Goal: Contribute content: Add original content to the website for others to see

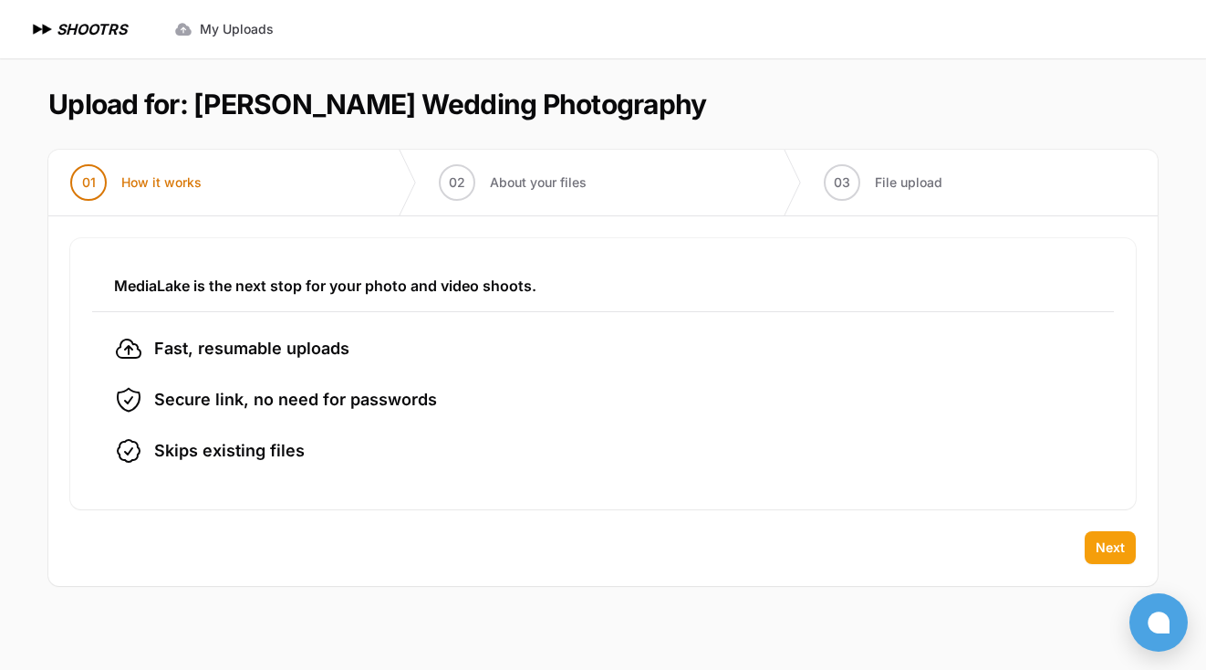
click at [1105, 547] on span "Next" at bounding box center [1110, 547] width 29 height 18
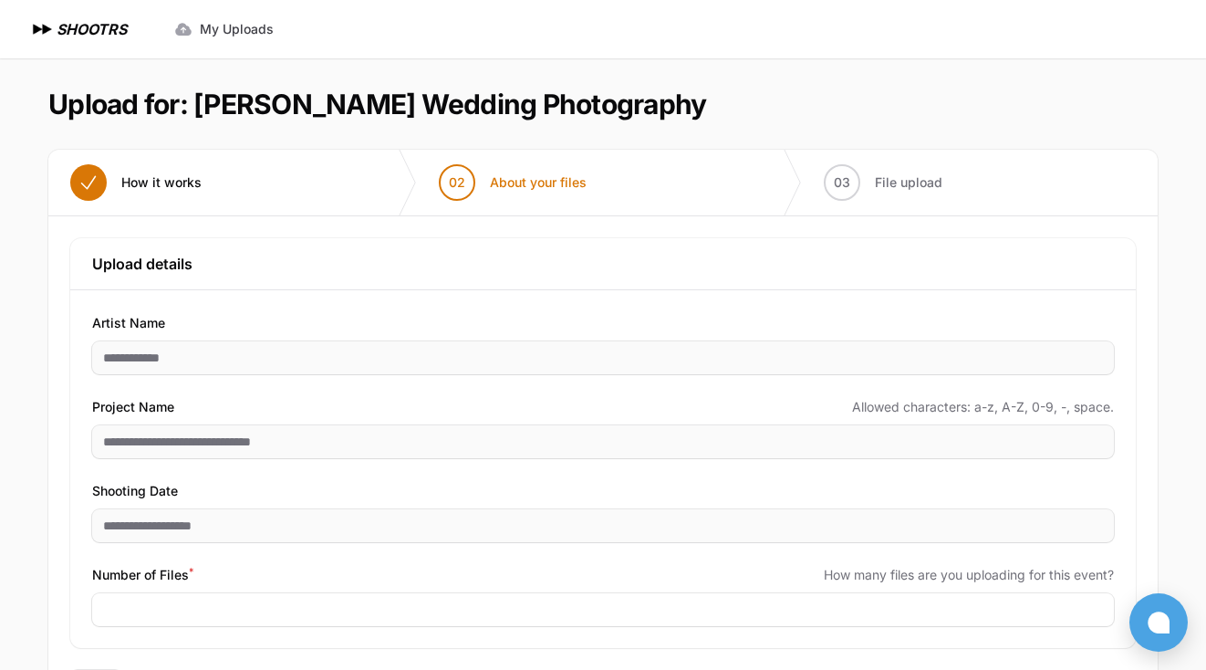
scroll to position [84, 0]
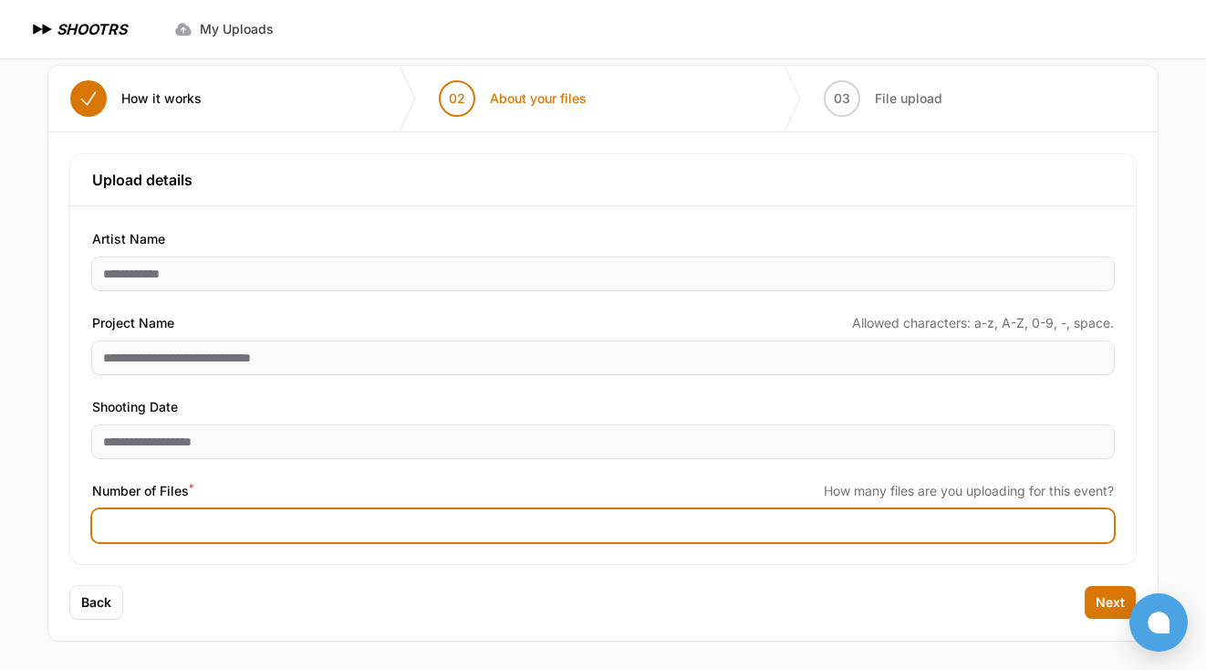
click at [204, 516] on input "Number of Files *" at bounding box center [603, 525] width 1022 height 33
type input "****"
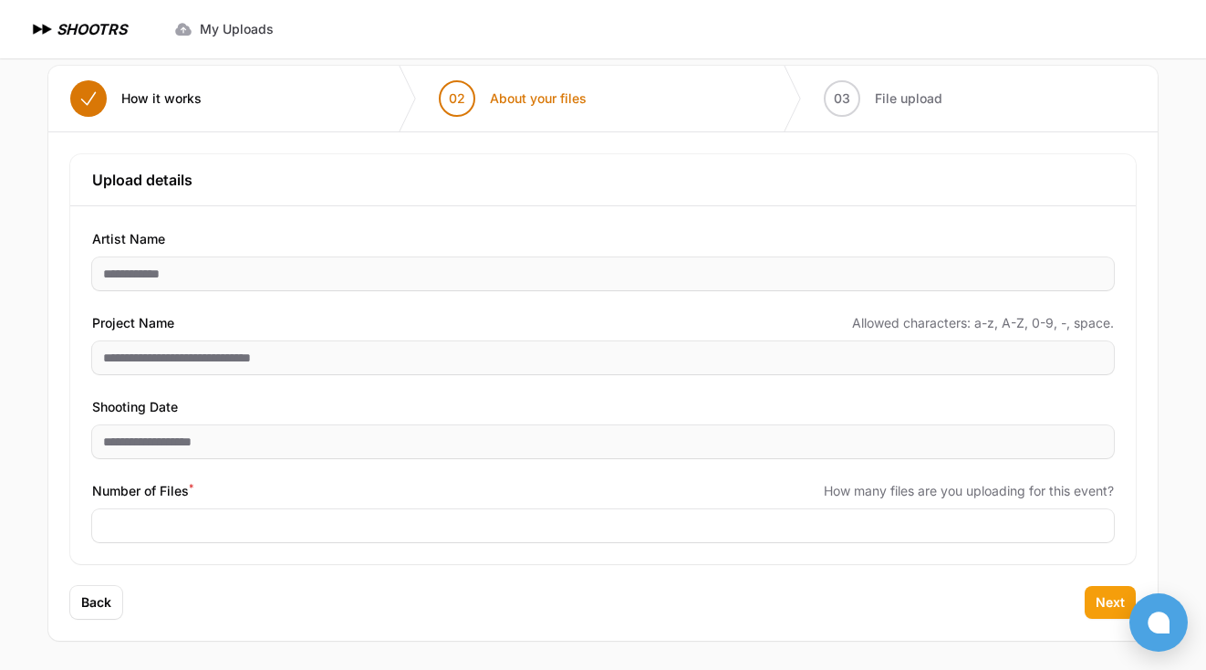
click at [1100, 599] on span "Next" at bounding box center [1110, 602] width 29 height 18
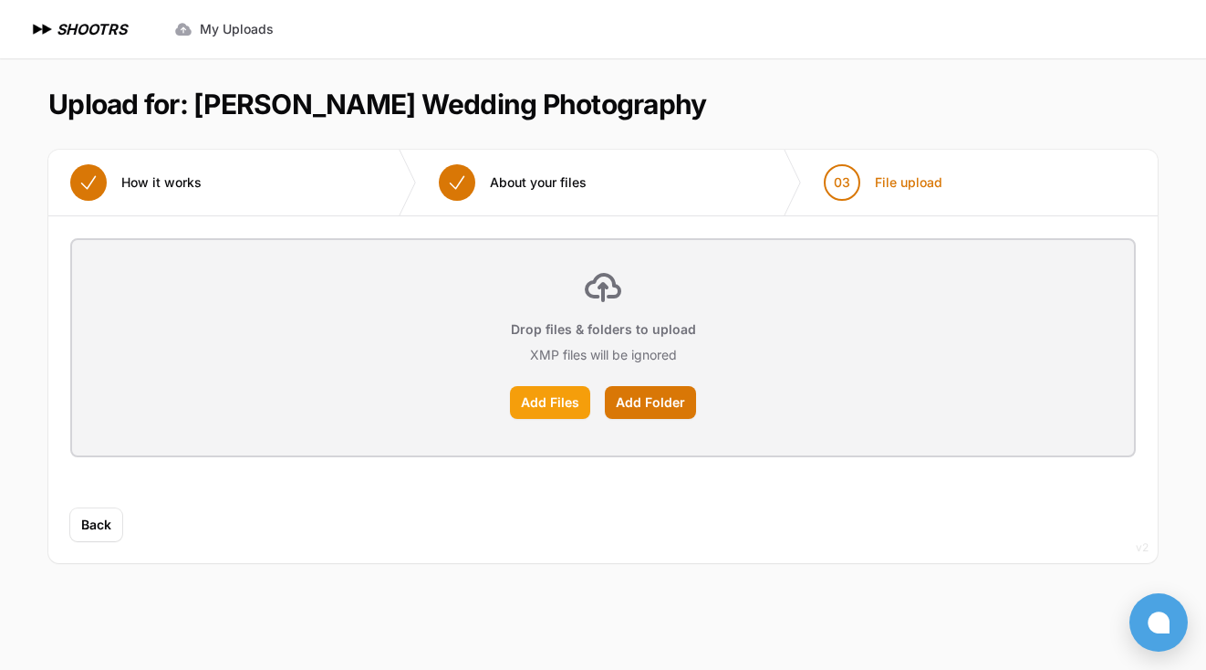
click at [543, 411] on label "Add Files" at bounding box center [550, 402] width 80 height 33
click at [0, 0] on input "Add Files" at bounding box center [0, 0] width 0 height 0
